Goal: Check status: Check status

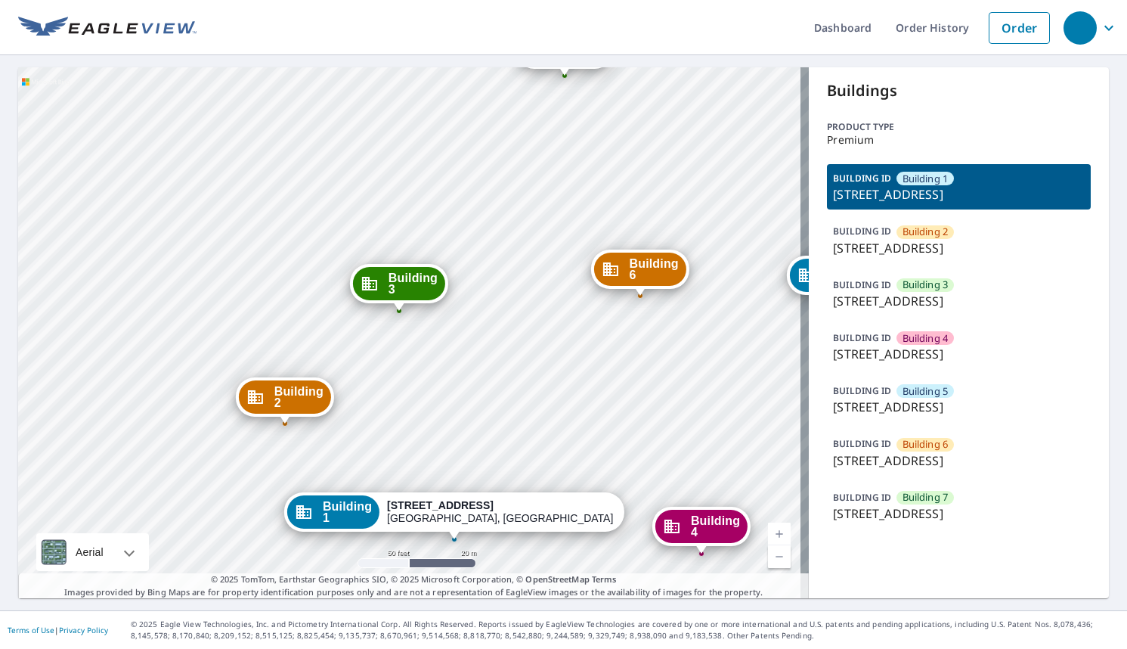
click at [426, 361] on div "Building [GEOGRAPHIC_DATA][STREET_ADDRESS] [GEOGRAPHIC_DATA][STREET_ADDRESS] [G…" at bounding box center [413, 332] width 791 height 531
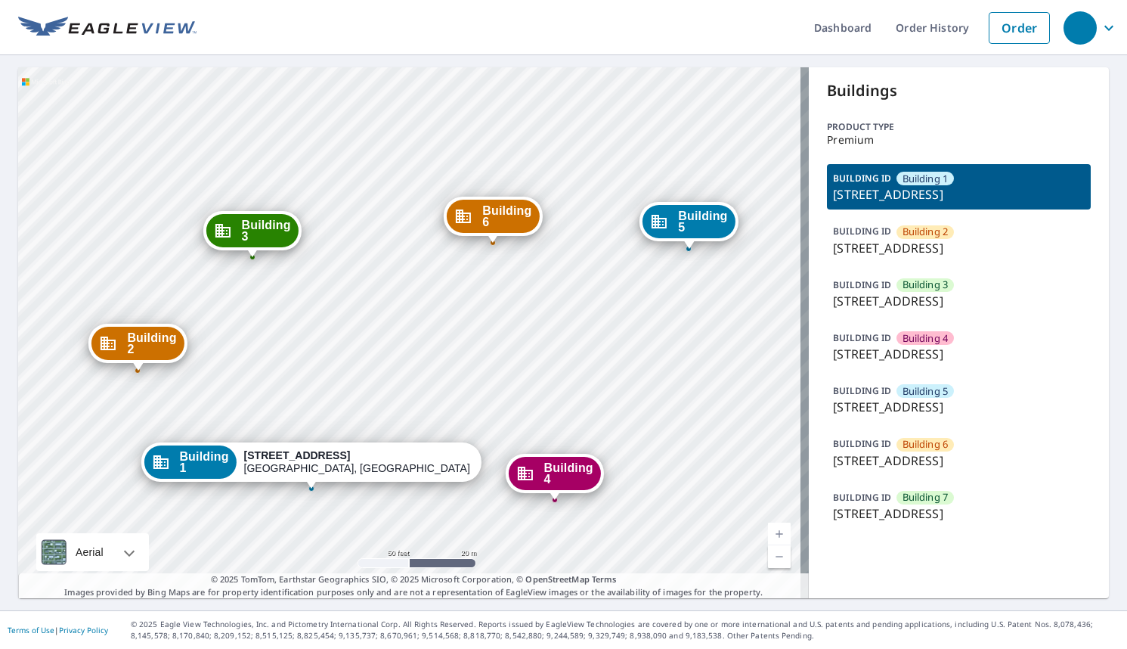
drag, startPoint x: 556, startPoint y: 368, endPoint x: 454, endPoint y: 274, distance: 139.1
click at [454, 274] on div "Building [GEOGRAPHIC_DATA][STREET_ADDRESS] [GEOGRAPHIC_DATA][STREET_ADDRESS] [G…" at bounding box center [413, 332] width 791 height 531
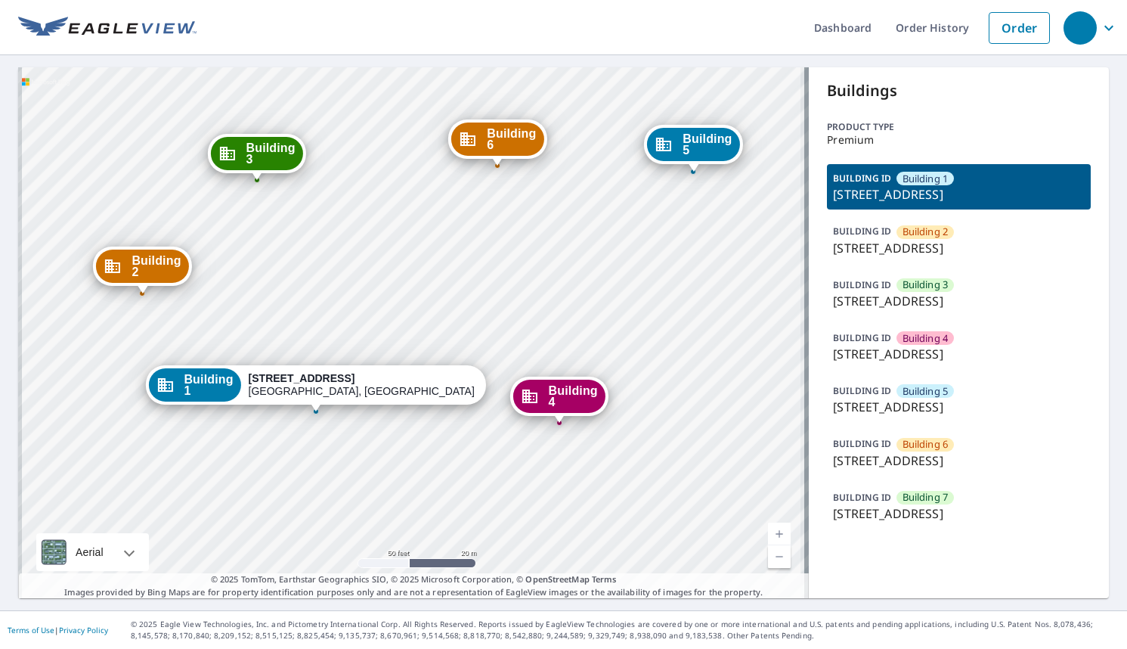
drag, startPoint x: 501, startPoint y: 402, endPoint x: 506, endPoint y: 323, distance: 79.5
click at [506, 323] on div "Building [GEOGRAPHIC_DATA][STREET_ADDRESS] [GEOGRAPHIC_DATA][STREET_ADDRESS] [G…" at bounding box center [413, 332] width 791 height 531
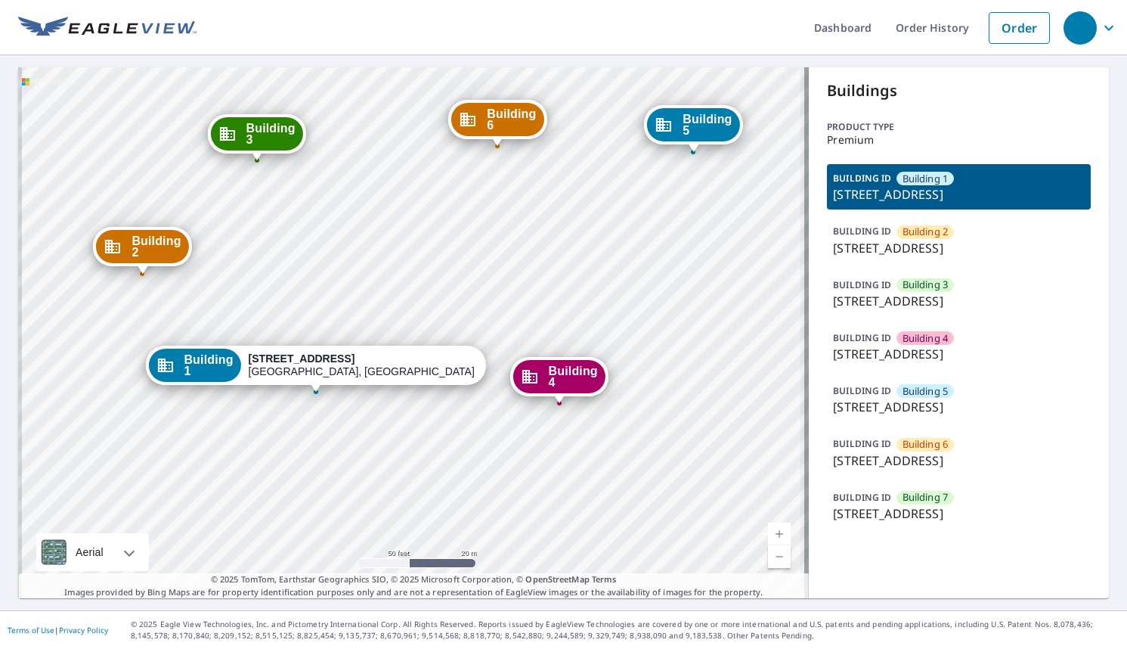
drag, startPoint x: 544, startPoint y: 446, endPoint x: 544, endPoint y: 429, distance: 17.4
click at [544, 429] on div "Building [GEOGRAPHIC_DATA][STREET_ADDRESS] [GEOGRAPHIC_DATA][STREET_ADDRESS] [G…" at bounding box center [413, 332] width 791 height 531
